Goal: Check status: Check status

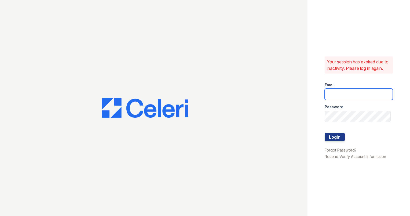
click at [364, 97] on input "email" at bounding box center [359, 94] width 68 height 11
type input "[PERSON_NAME][EMAIL_ADDRESS][DOMAIN_NAME]"
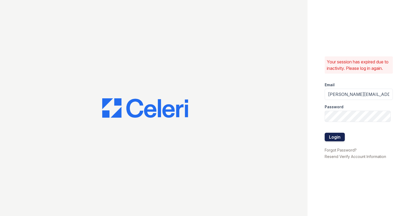
click at [333, 138] on button "Login" at bounding box center [335, 137] width 20 height 9
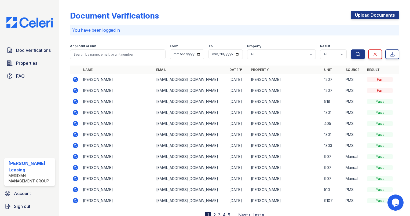
click at [217, 78] on td "[EMAIL_ADDRESS][DOMAIN_NAME]" at bounding box center [190, 79] width 73 height 11
click at [76, 80] on icon at bounding box center [75, 79] width 5 height 5
click at [75, 79] on icon at bounding box center [74, 78] width 1 height 1
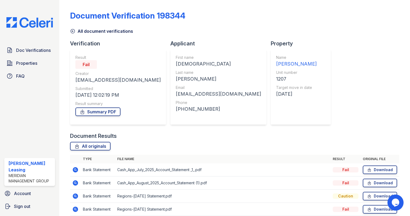
scroll to position [23, 0]
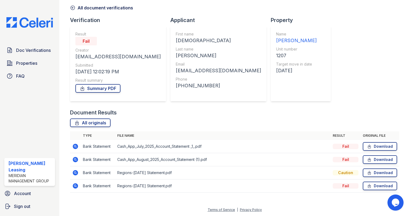
click at [74, 146] on icon at bounding box center [75, 146] width 6 height 6
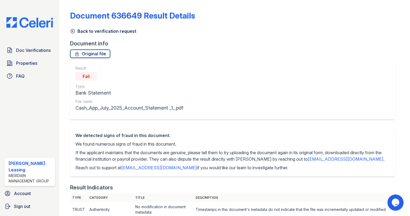
click at [73, 31] on icon at bounding box center [72, 30] width 5 height 5
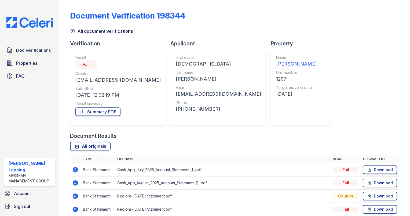
click at [72, 31] on icon at bounding box center [73, 31] width 4 height 4
